Goal: Transaction & Acquisition: Obtain resource

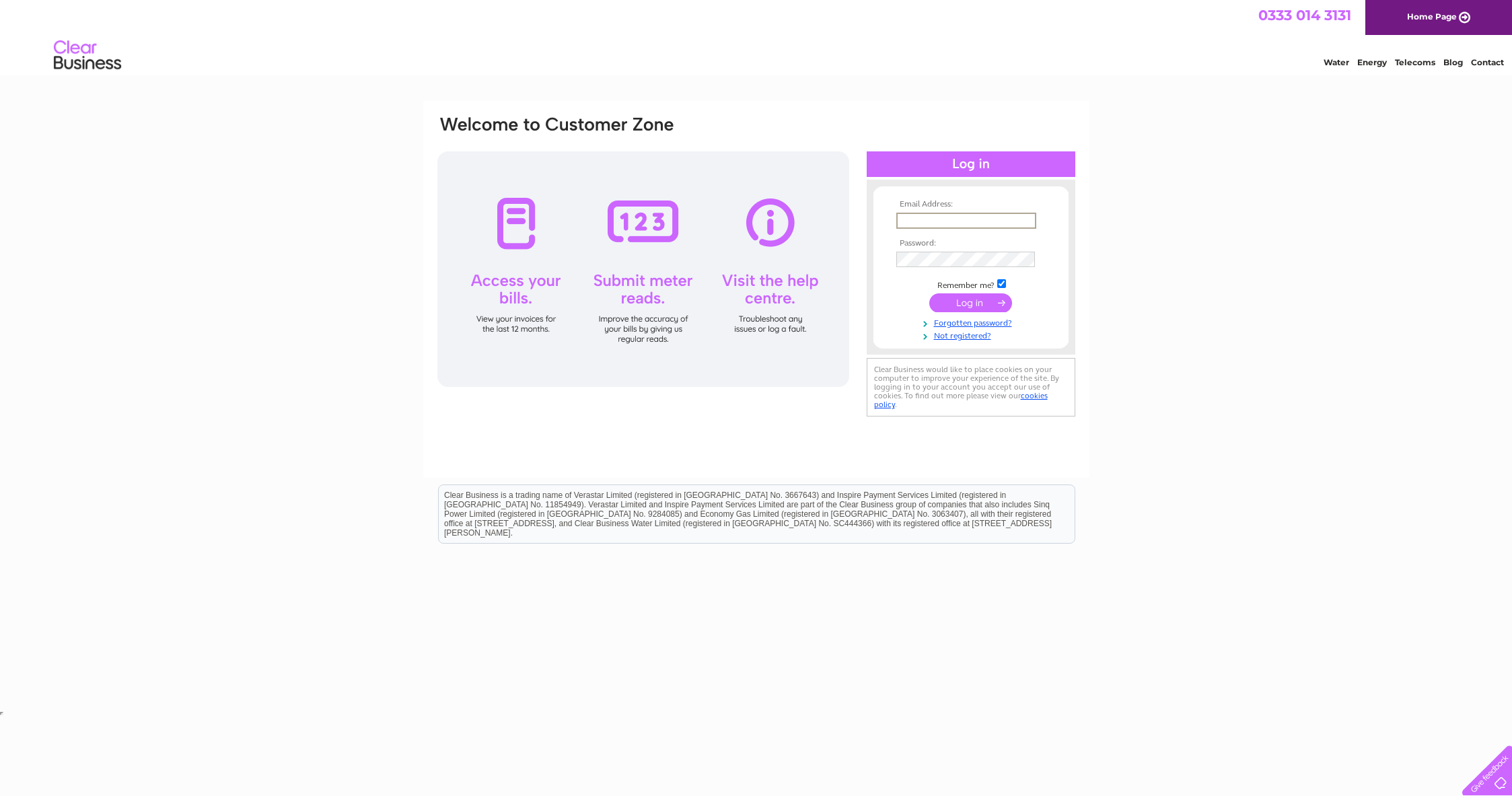
type input "arthurjwinfield@yahoo.com"
click at [973, 304] on input "submit" at bounding box center [970, 301] width 83 height 18
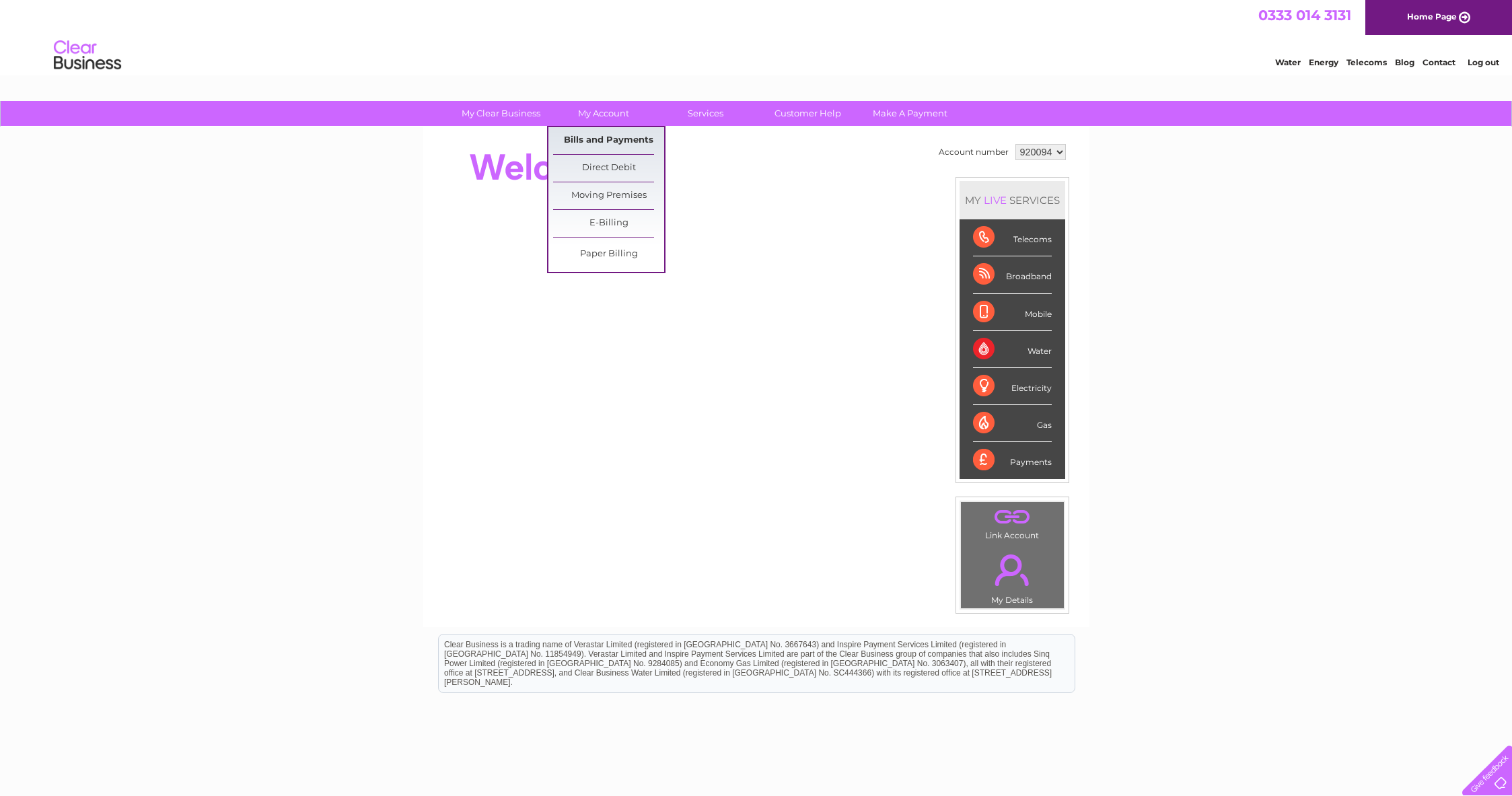
click at [598, 136] on link "Bills and Payments" at bounding box center [608, 140] width 111 height 27
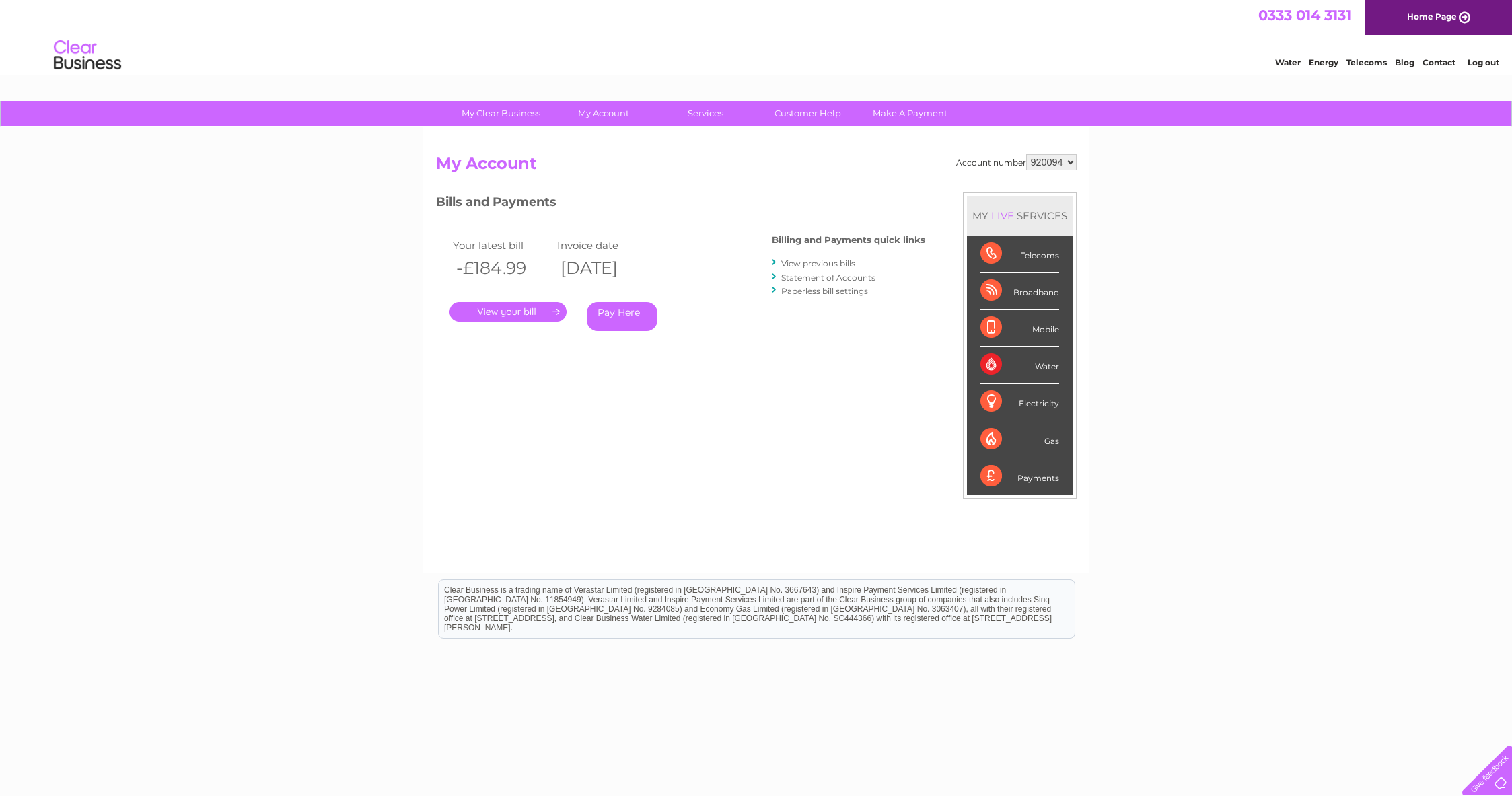
click at [524, 308] on link "." at bounding box center [508, 311] width 117 height 19
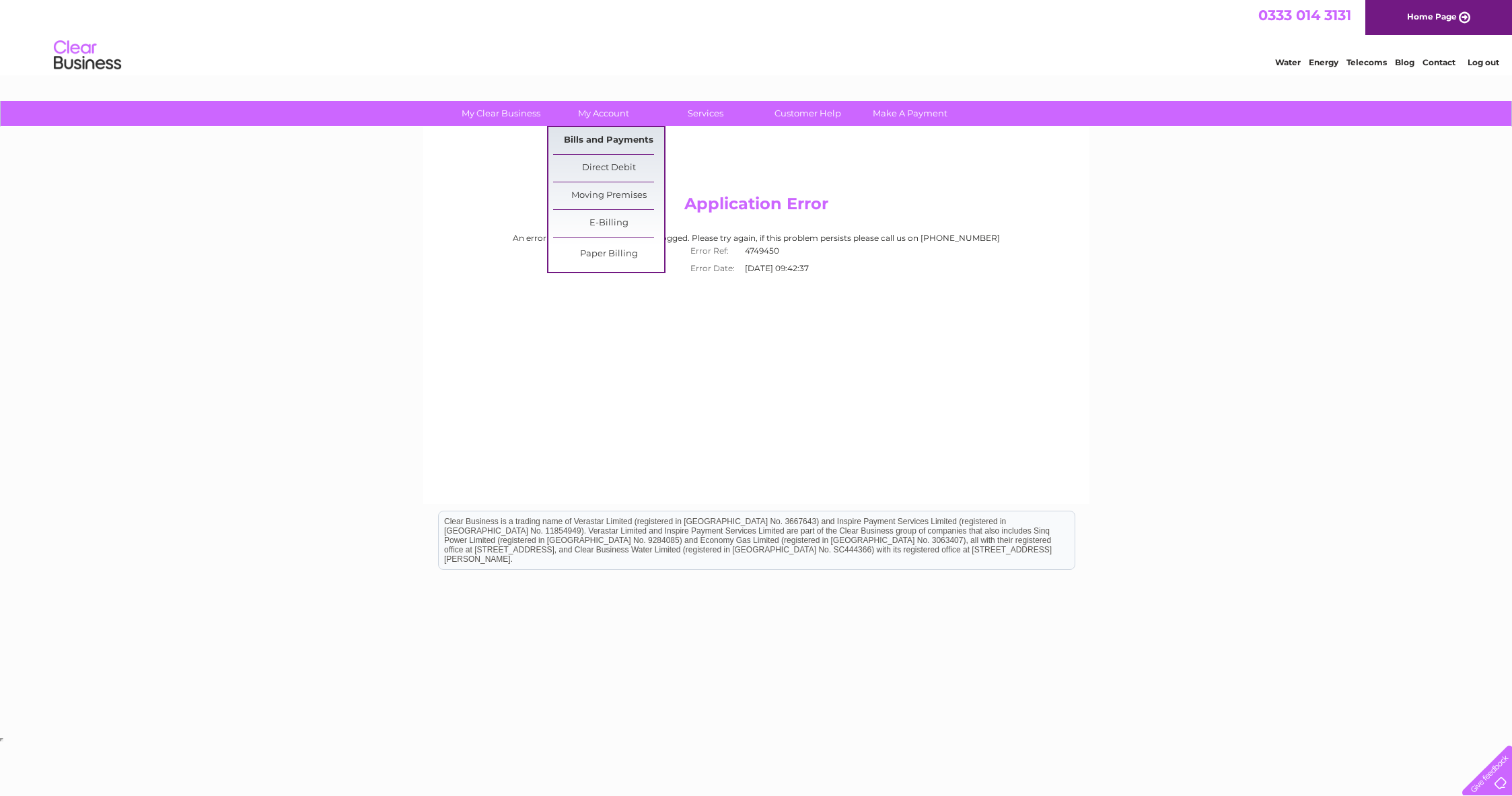
click at [601, 139] on link "Bills and Payments" at bounding box center [608, 140] width 111 height 27
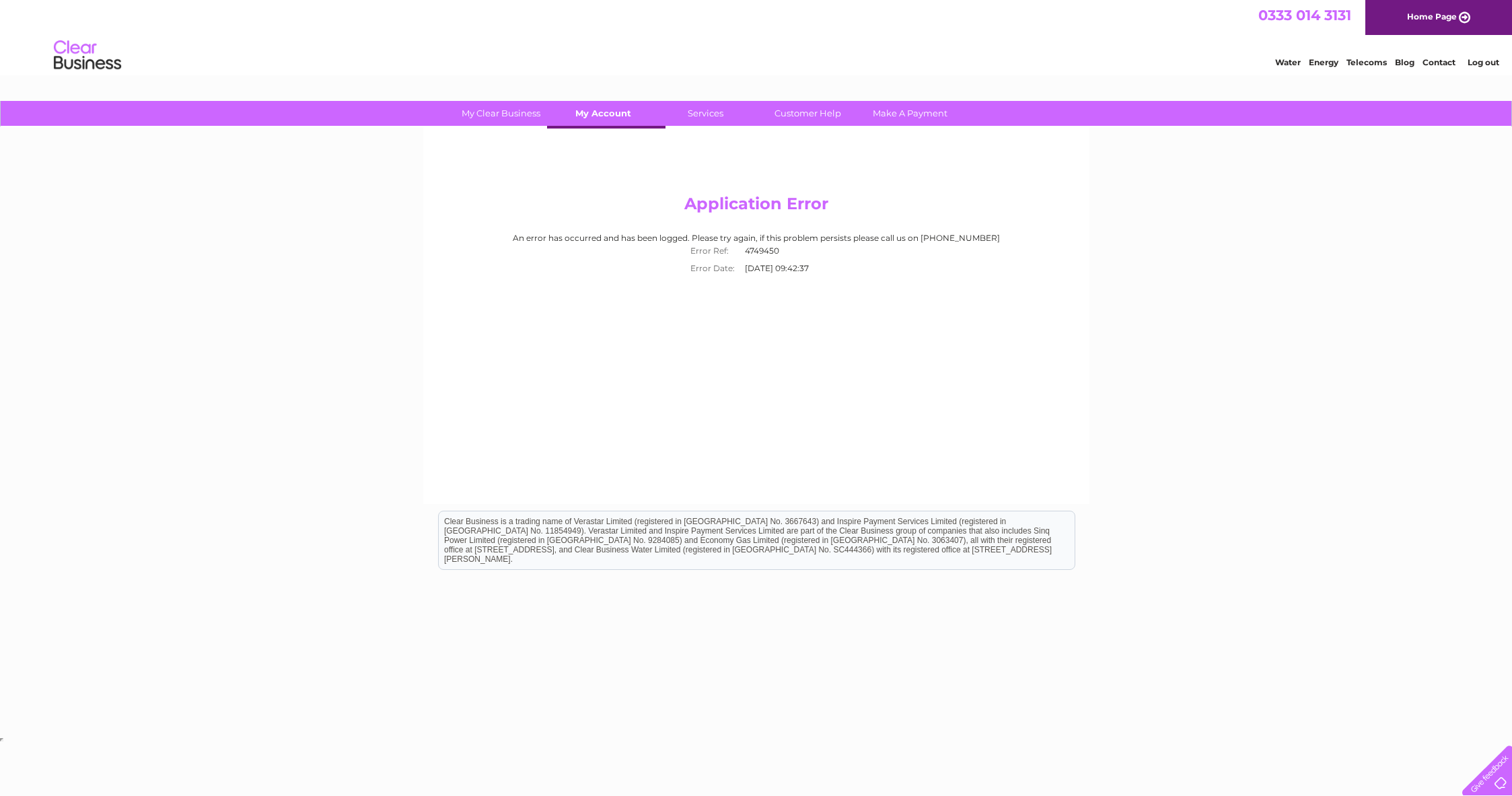
click at [595, 122] on link "My Account" at bounding box center [604, 113] width 111 height 25
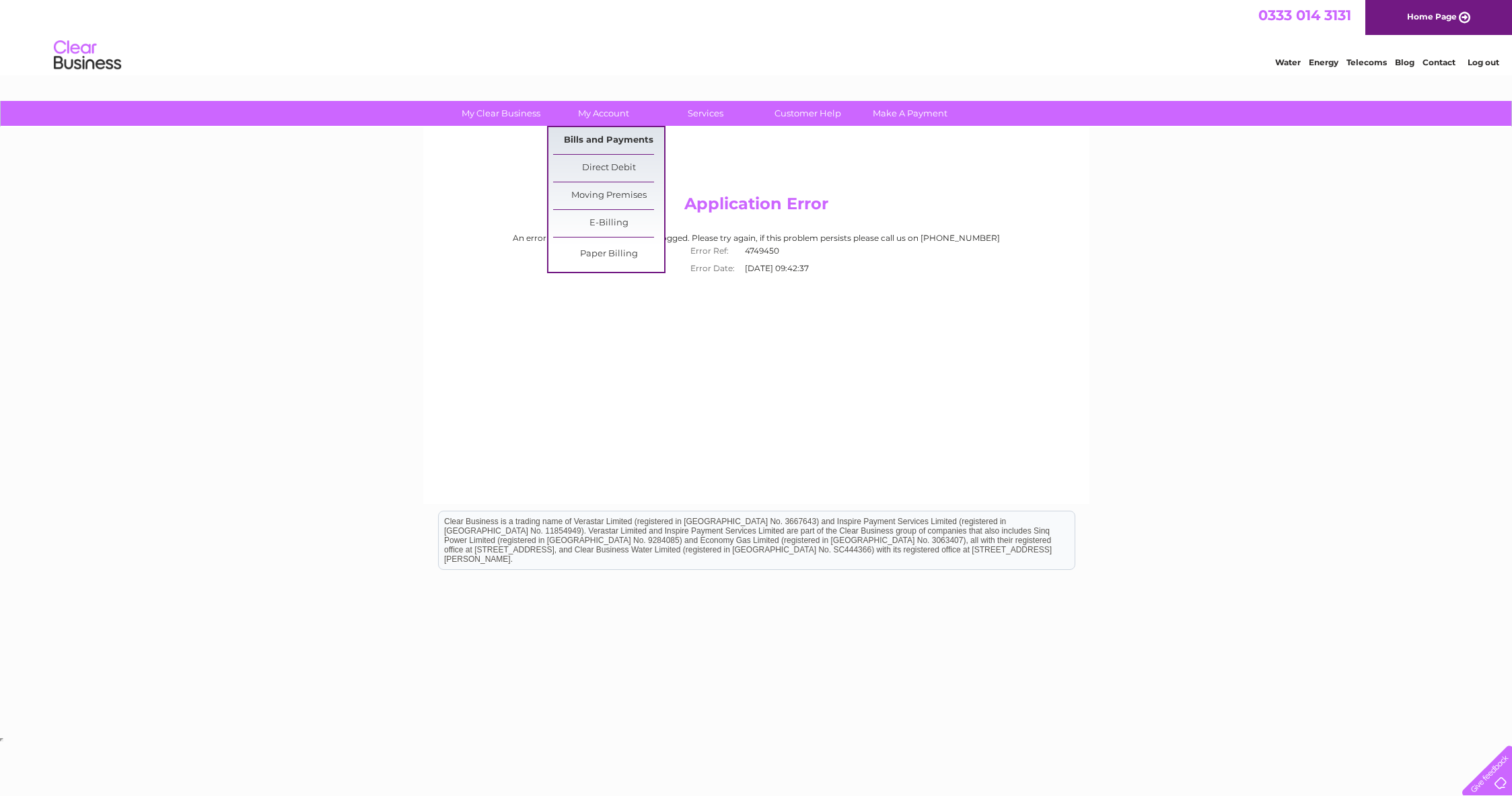
click at [598, 138] on link "Bills and Payments" at bounding box center [608, 140] width 111 height 27
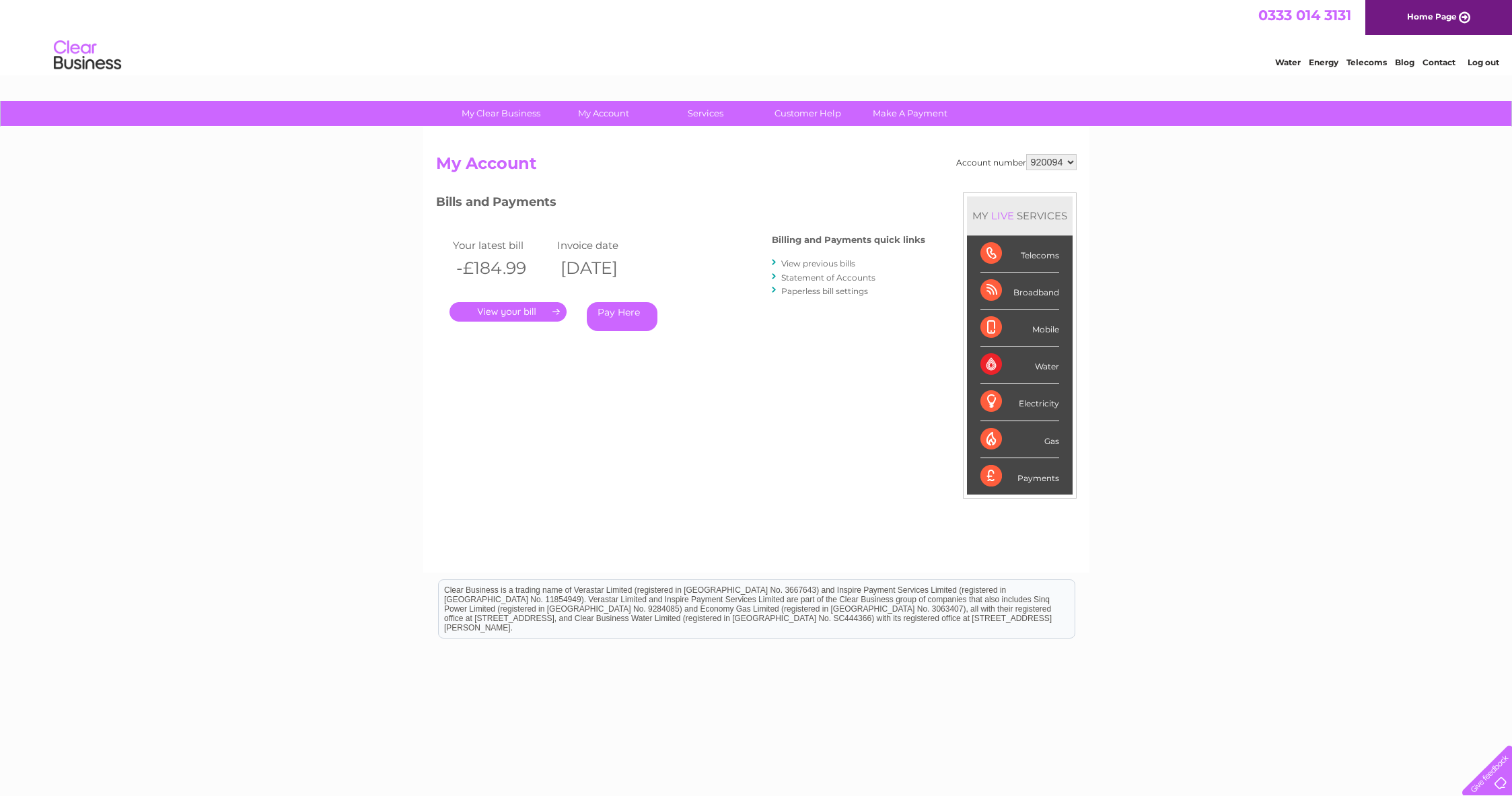
click at [545, 304] on link "." at bounding box center [508, 311] width 117 height 19
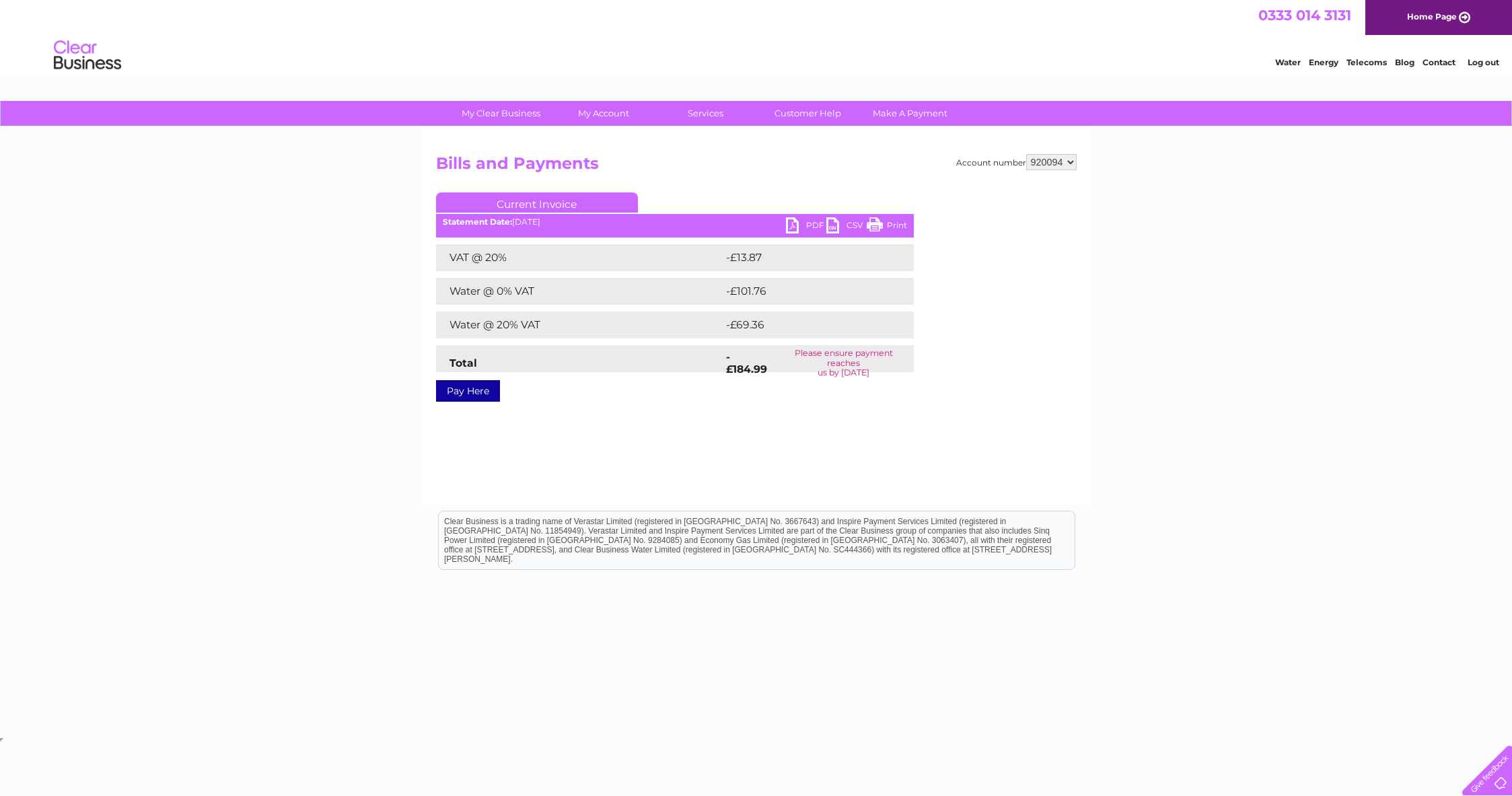
click at [790, 225] on link "PDF" at bounding box center [806, 227] width 40 height 19
select select "945211"
